Goal: Obtain resource: Download file/media

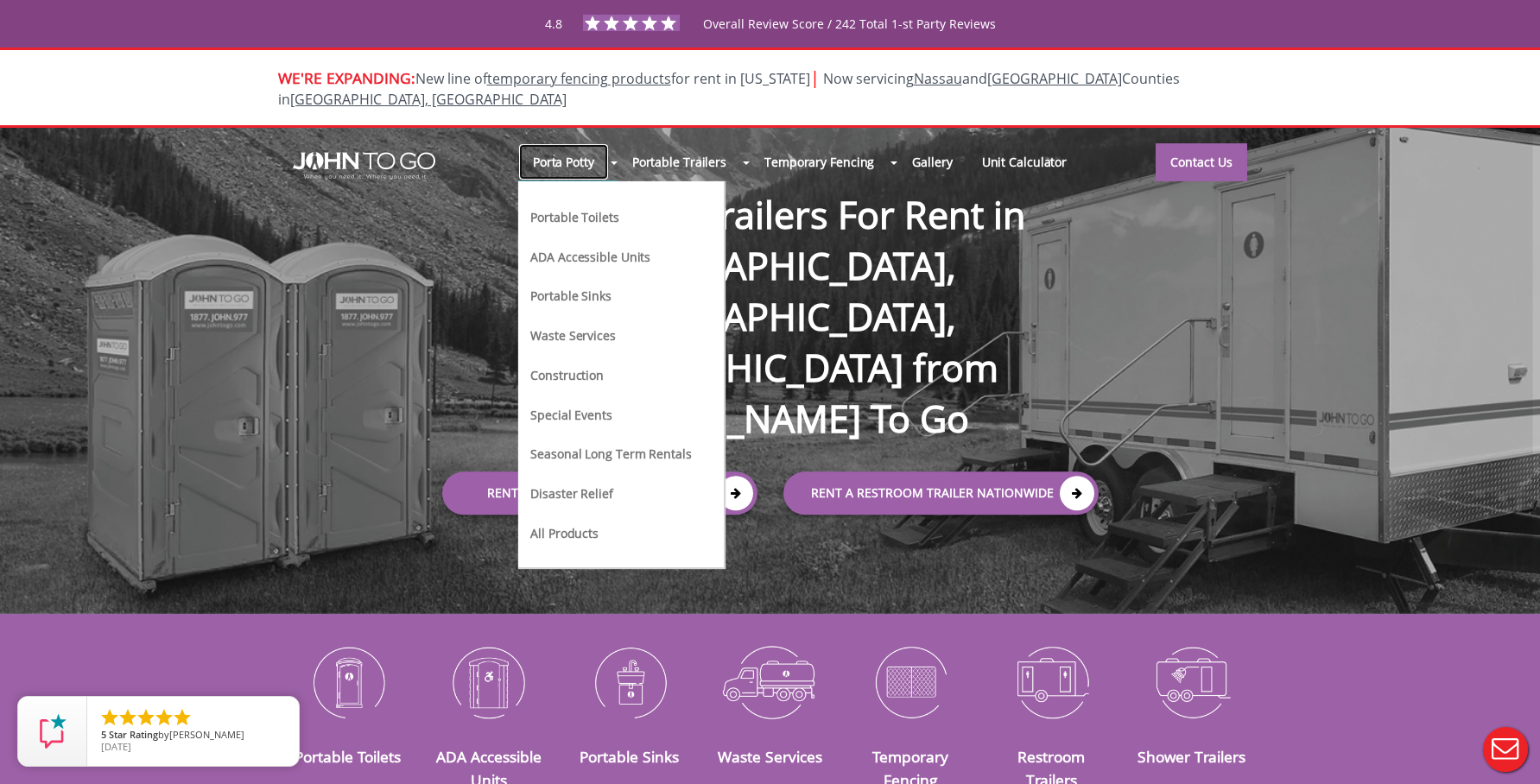
click at [578, 143] on link "Porta Potty" at bounding box center [564, 161] width 91 height 37
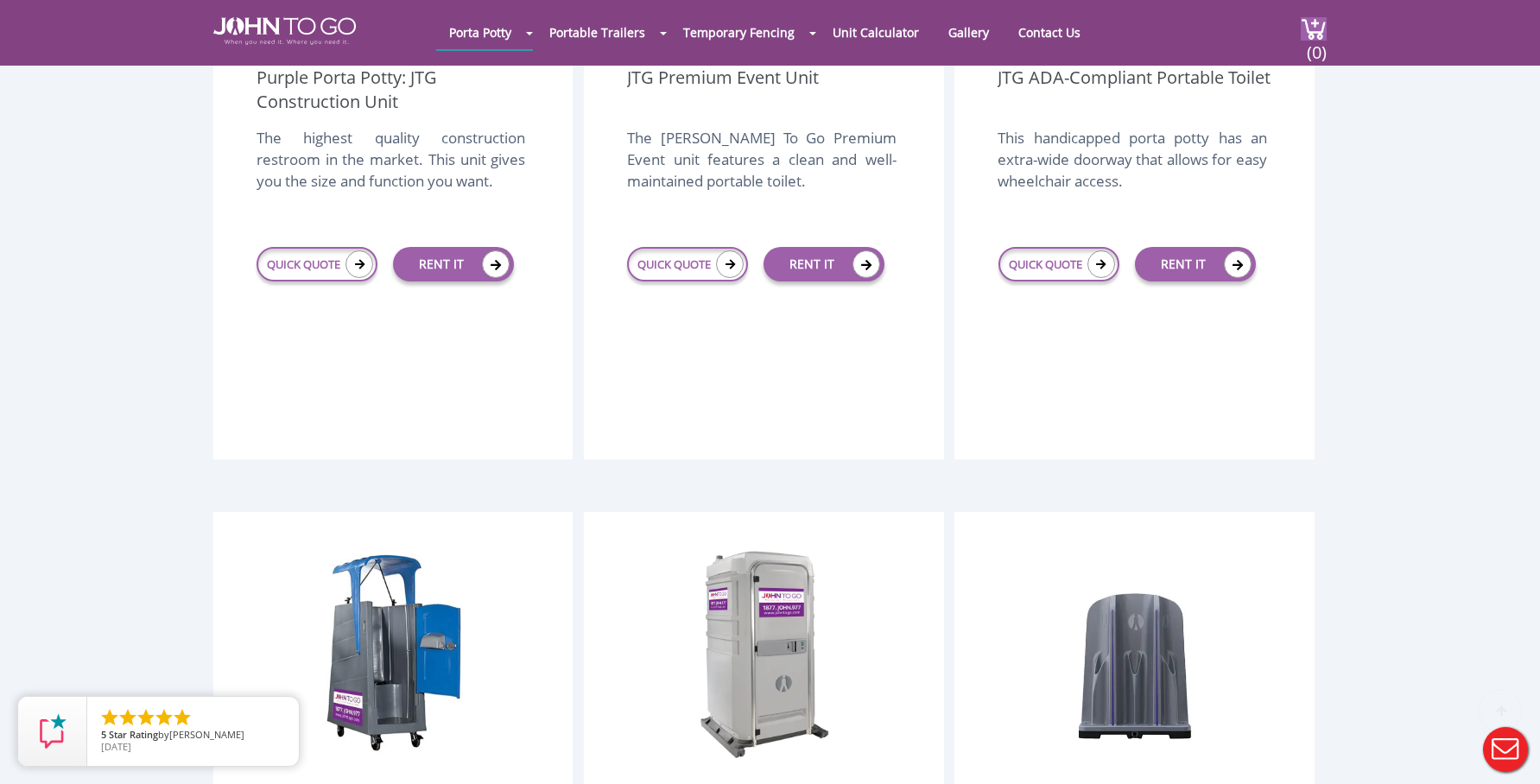
scroll to position [1049, 0]
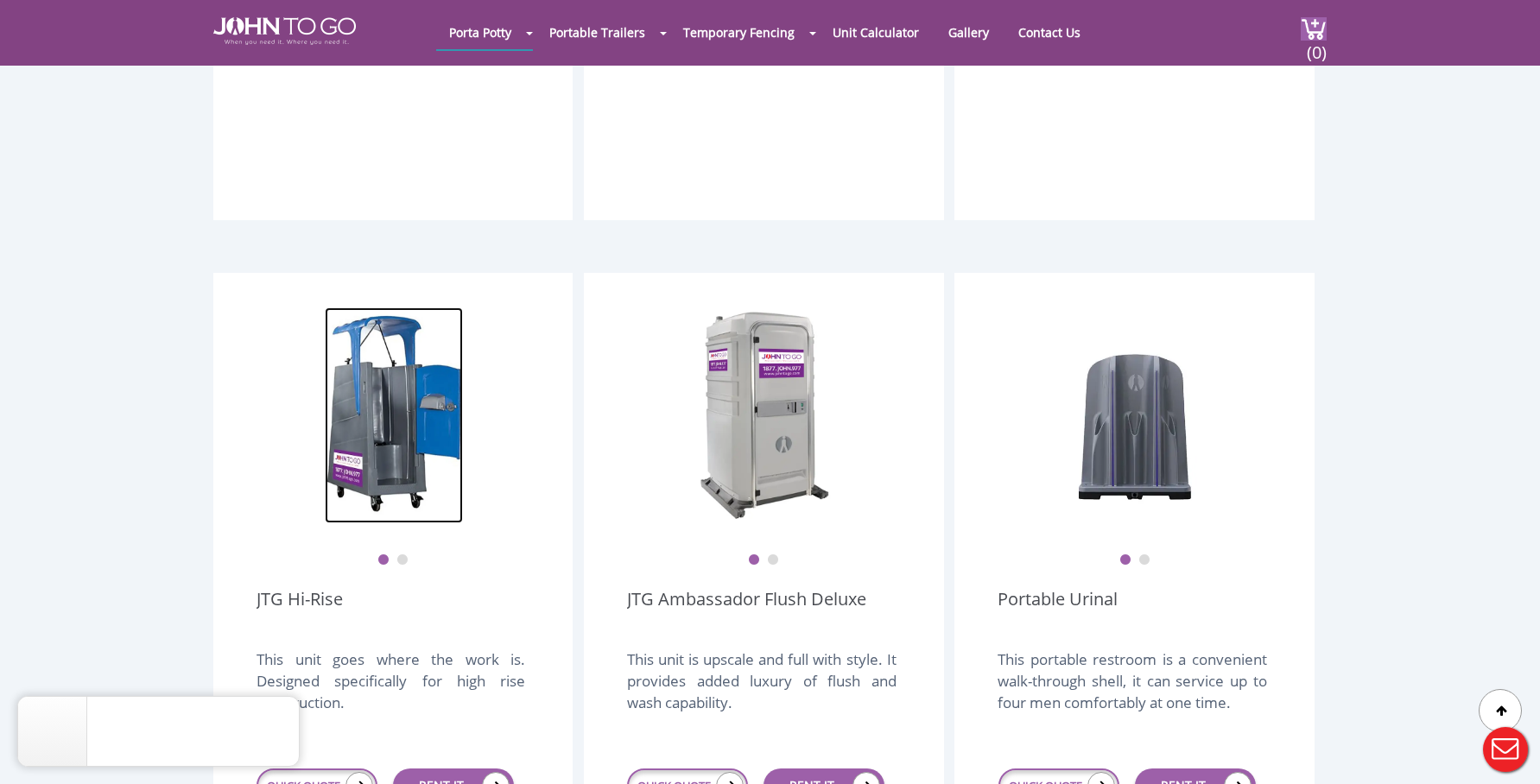
click at [338, 342] on img at bounding box center [394, 415] width 139 height 215
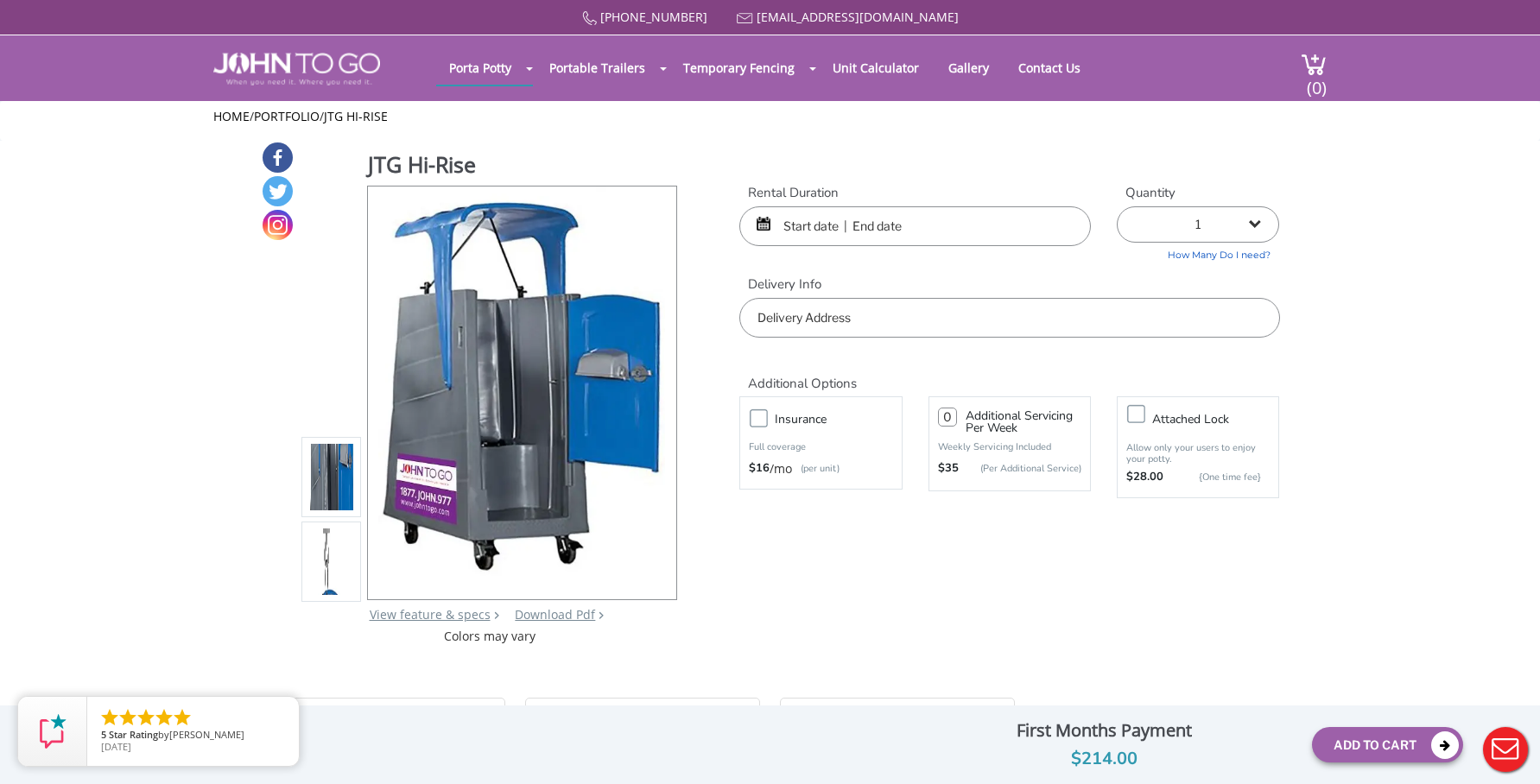
drag, startPoint x: 1414, startPoint y: 497, endPoint x: 1404, endPoint y: 495, distance: 10.2
click at [543, 610] on link "Download Pdf" at bounding box center [554, 614] width 81 height 16
